Goal: Use online tool/utility: Utilize a website feature to perform a specific function

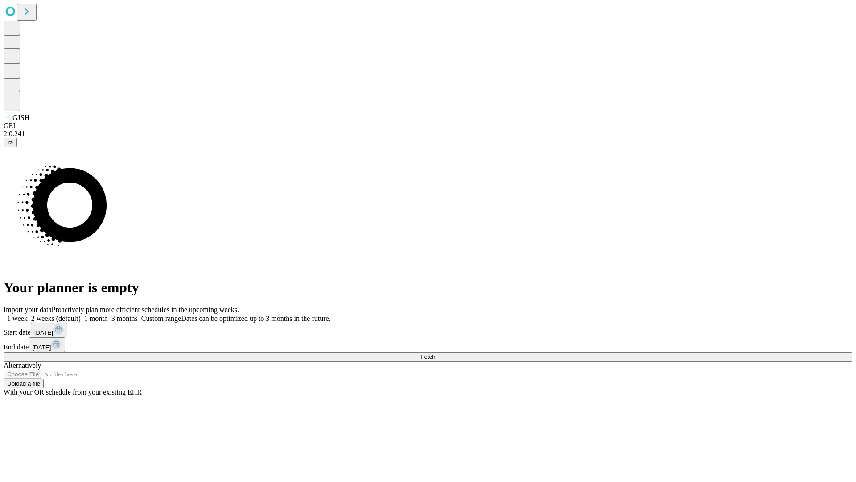
click at [435, 353] on span "Fetch" at bounding box center [428, 356] width 15 height 7
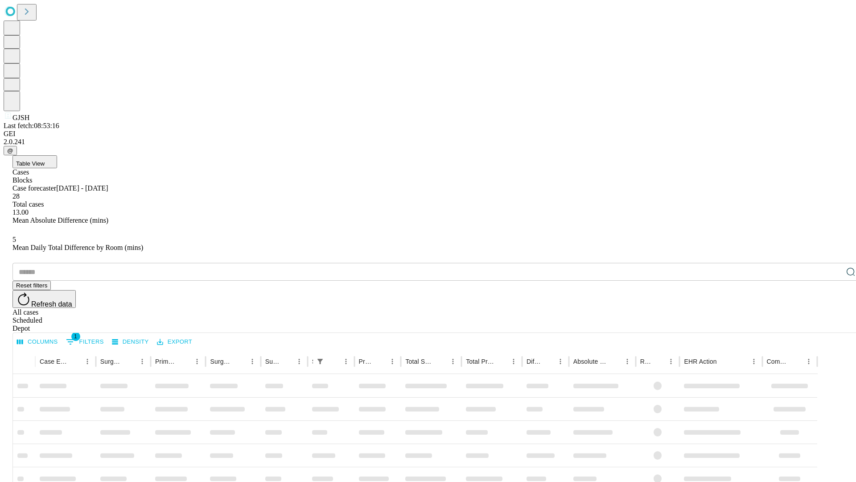
click at [45, 160] on span "Table View" at bounding box center [30, 163] width 29 height 7
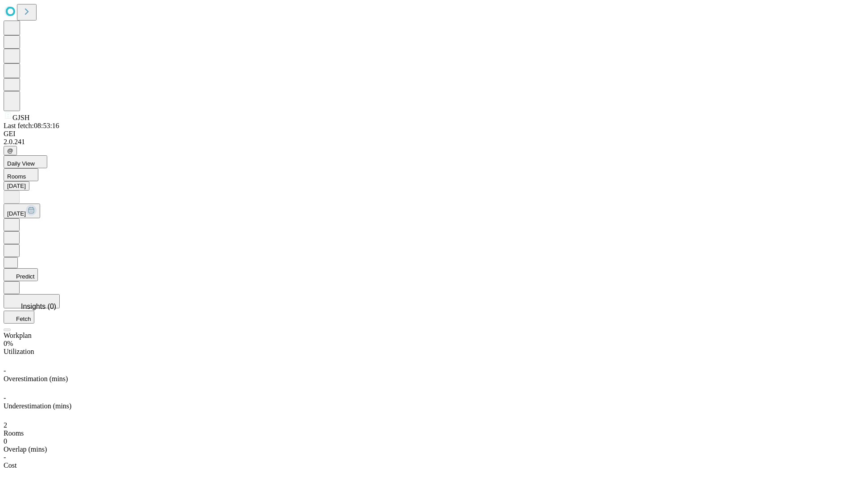
click at [38, 268] on button "Predict" at bounding box center [21, 274] width 34 height 13
